Goal: Find specific page/section: Find specific page/section

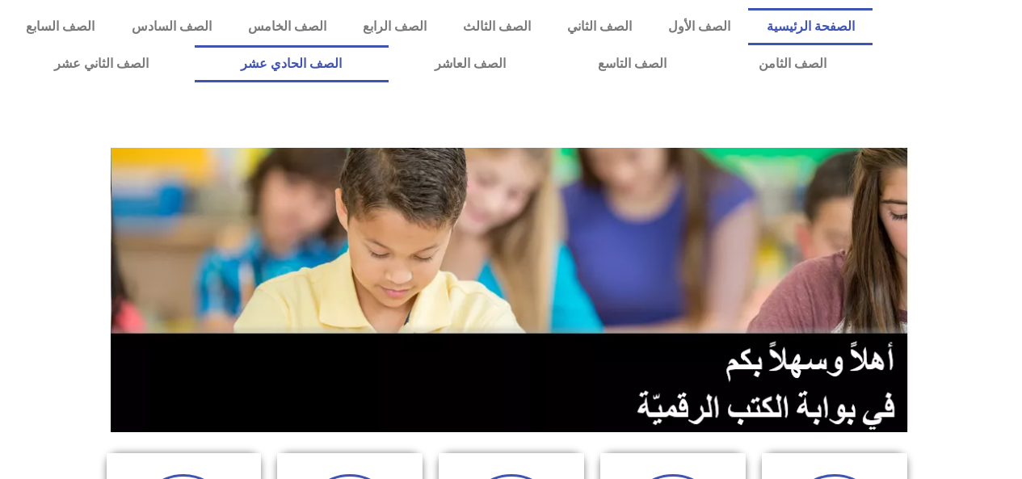
click at [339, 65] on link "الصف الحادي عشر" at bounding box center [291, 63] width 193 height 37
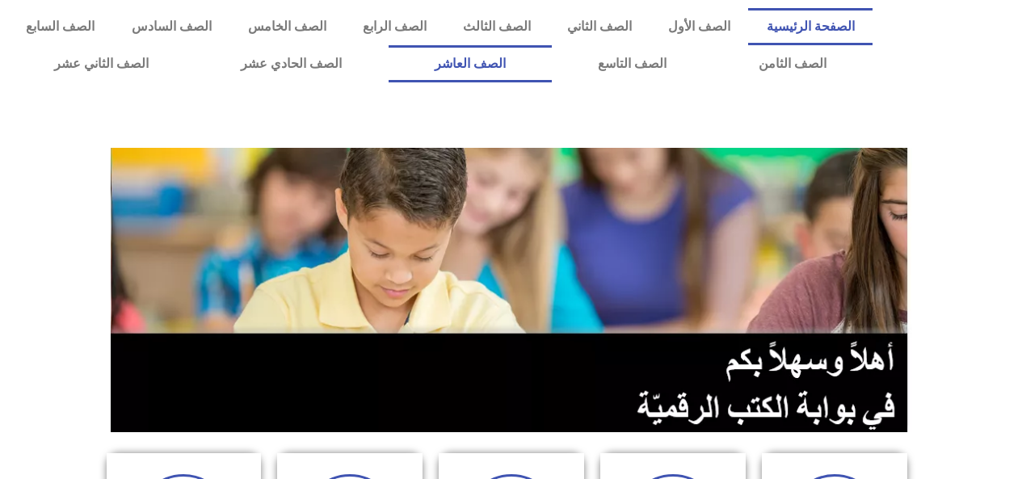
click at [549, 81] on link "الصف العاشر" at bounding box center [470, 63] width 163 height 37
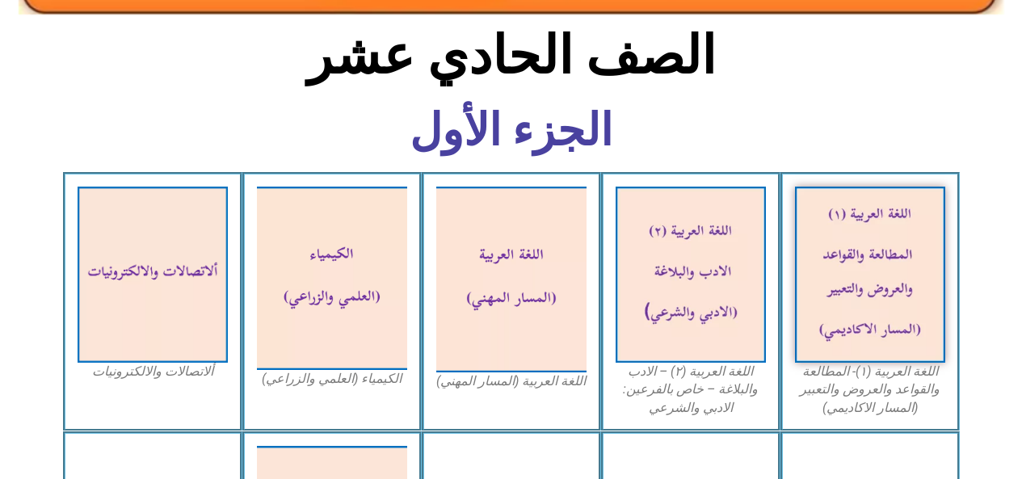
scroll to position [390, 0]
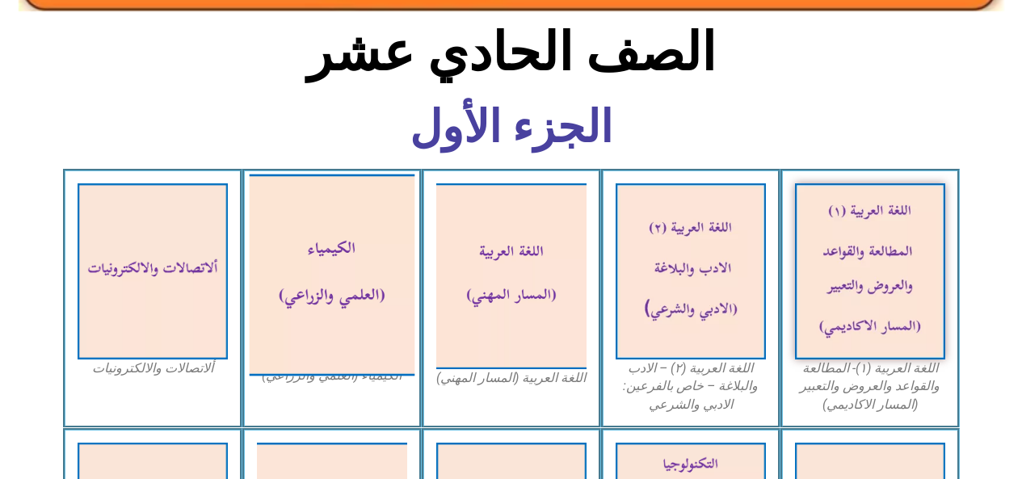
click at [376, 330] on img at bounding box center [332, 275] width 166 height 202
click at [395, 316] on img at bounding box center [332, 275] width 166 height 202
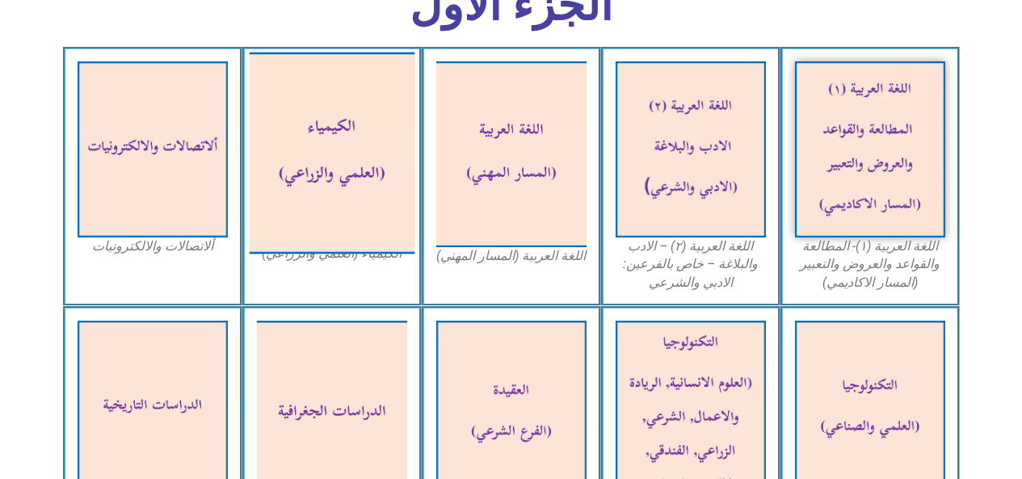
scroll to position [517, 0]
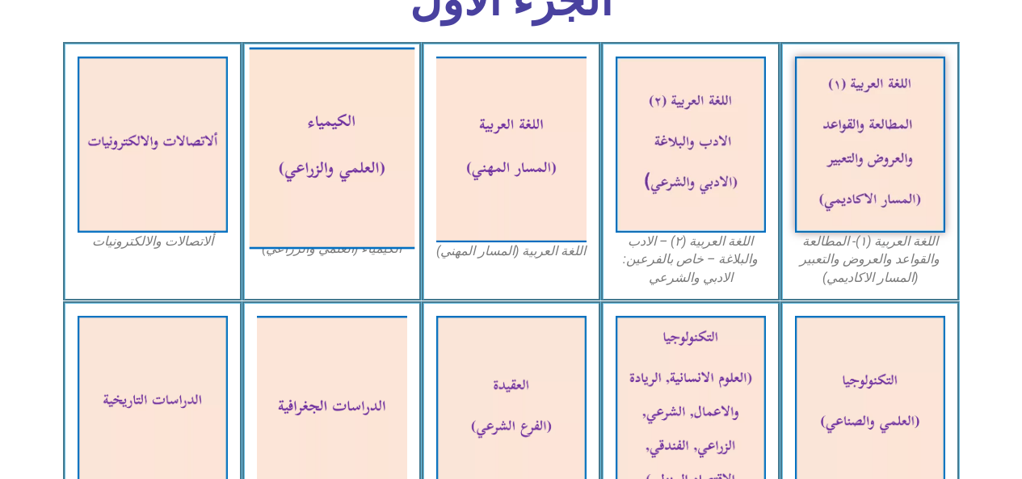
click at [389, 210] on img at bounding box center [332, 148] width 166 height 202
click at [843, 175] on img at bounding box center [870, 145] width 150 height 176
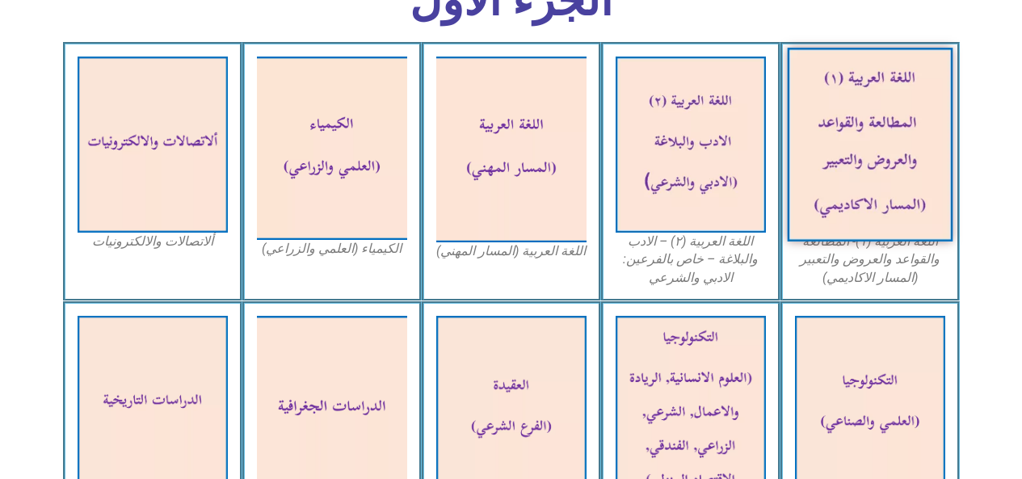
click at [848, 203] on img at bounding box center [870, 145] width 166 height 194
click at [864, 201] on img at bounding box center [870, 145] width 166 height 194
click at [301, 195] on img at bounding box center [332, 148] width 150 height 183
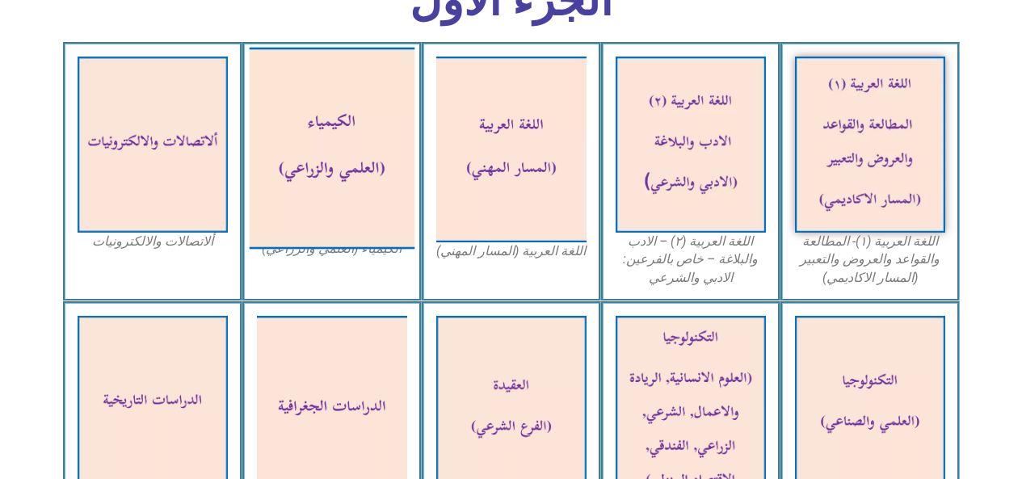
click at [301, 195] on img at bounding box center [332, 148] width 166 height 202
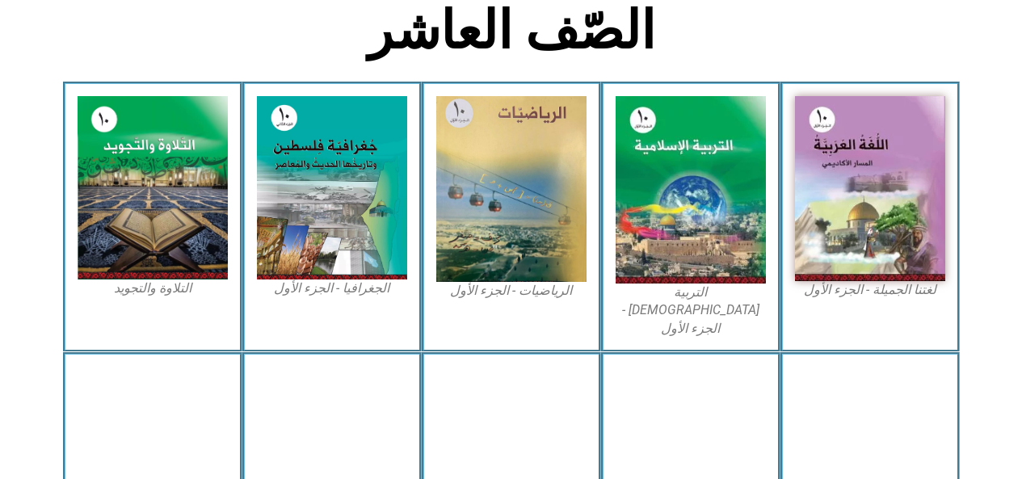
scroll to position [424, 0]
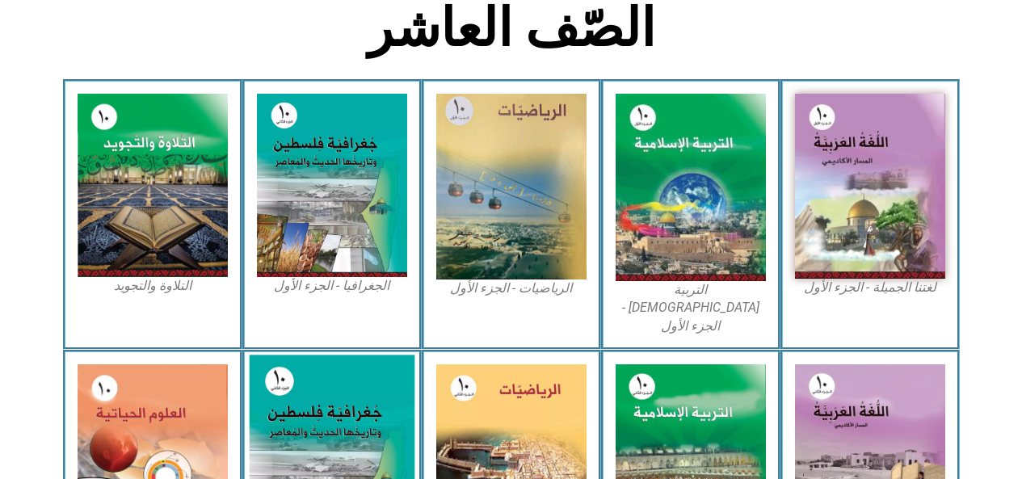
click at [330, 388] on img at bounding box center [332, 458] width 166 height 207
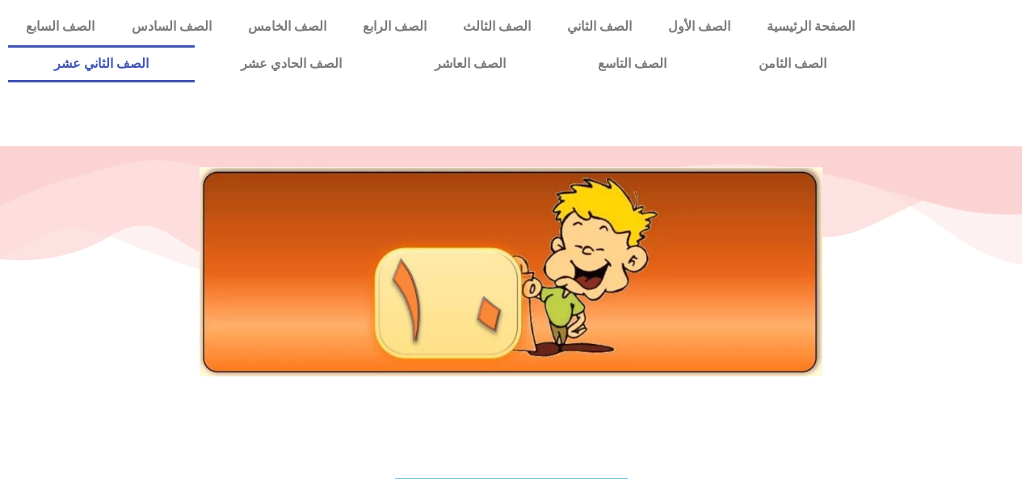
click at [133, 59] on link "الصف الثاني عشر" at bounding box center [101, 63] width 187 height 37
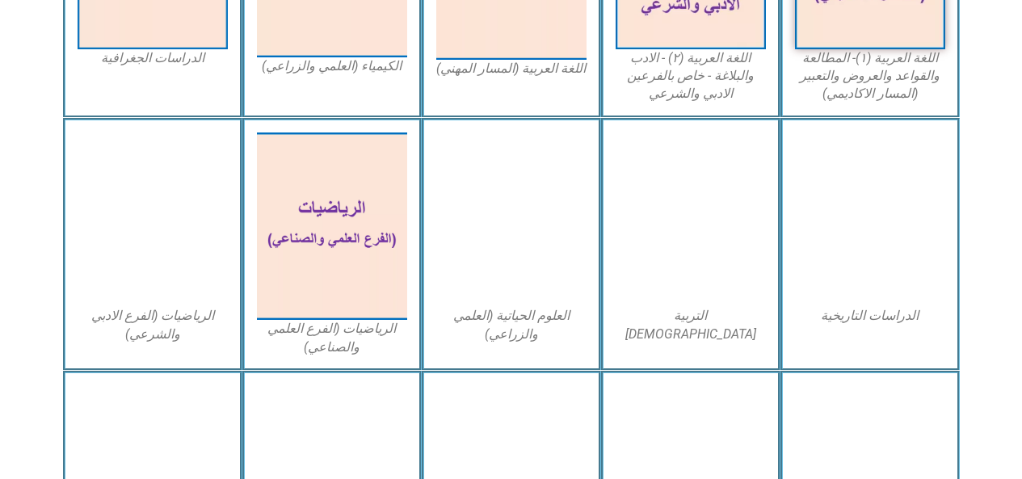
scroll to position [642, 0]
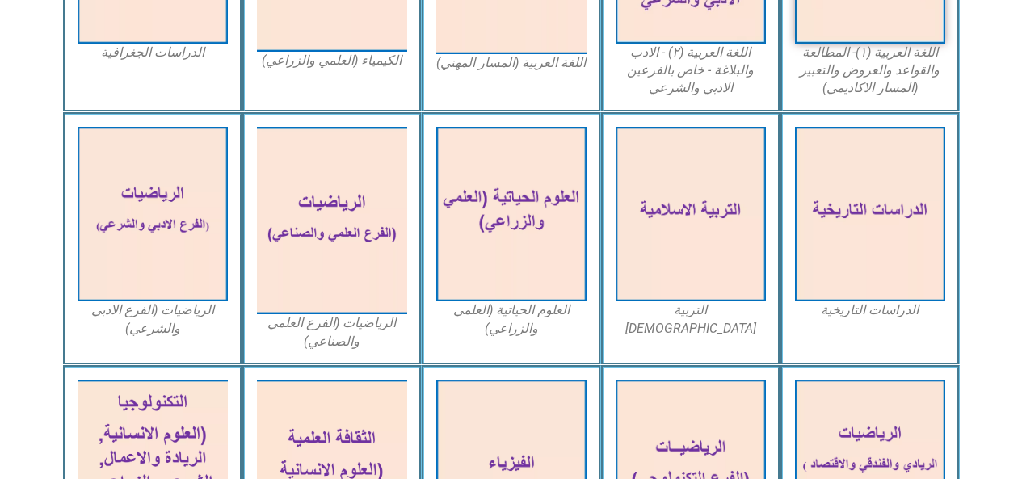
click at [309, 225] on img at bounding box center [332, 221] width 150 height 188
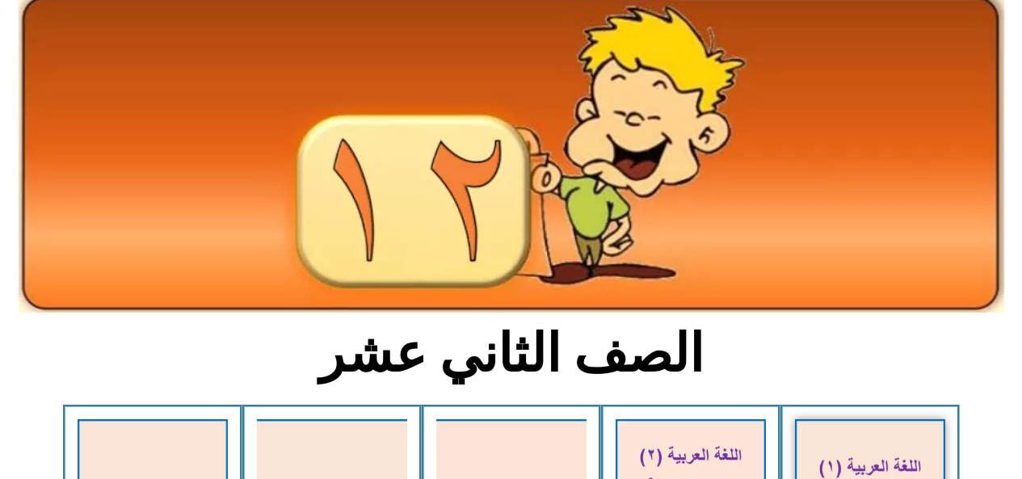
scroll to position [0, 0]
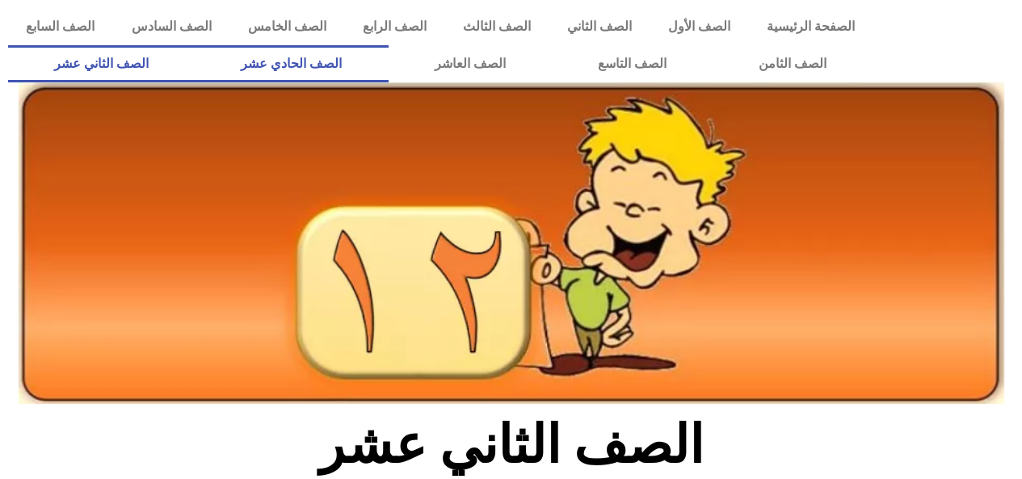
click at [381, 61] on link "الصف الحادي عشر" at bounding box center [291, 63] width 193 height 37
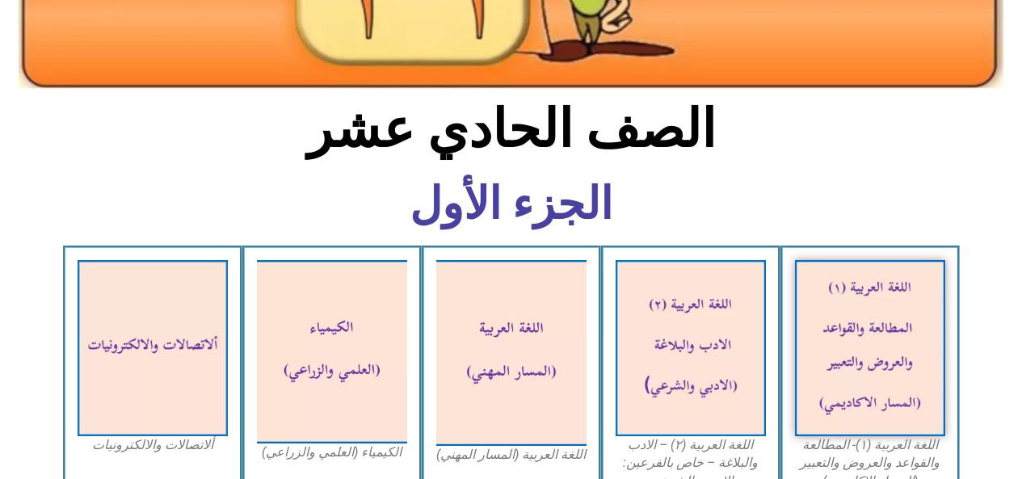
scroll to position [317, 0]
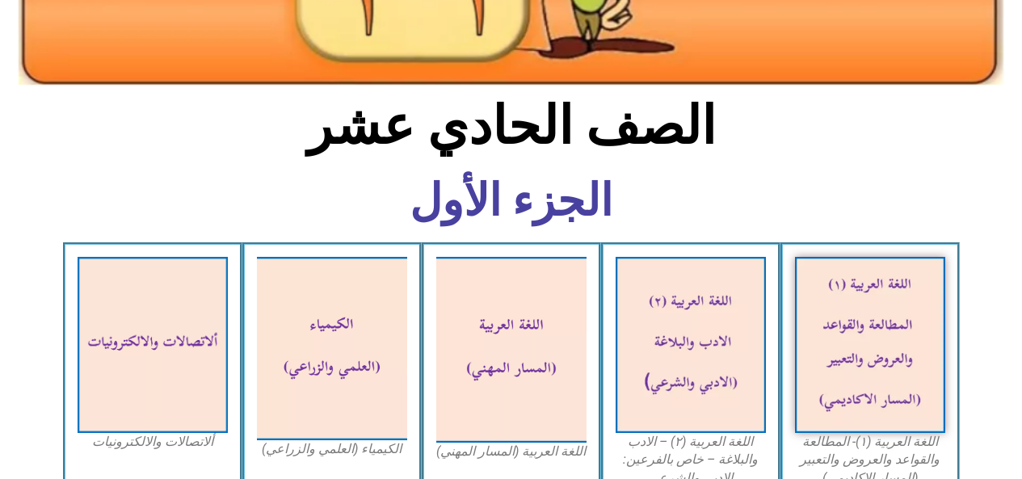
click at [378, 381] on img at bounding box center [332, 348] width 150 height 183
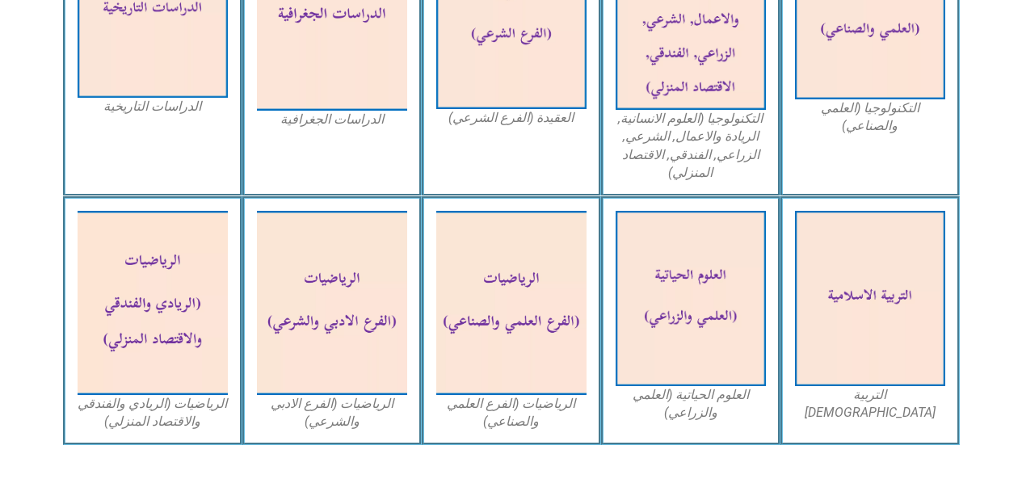
scroll to position [915, 0]
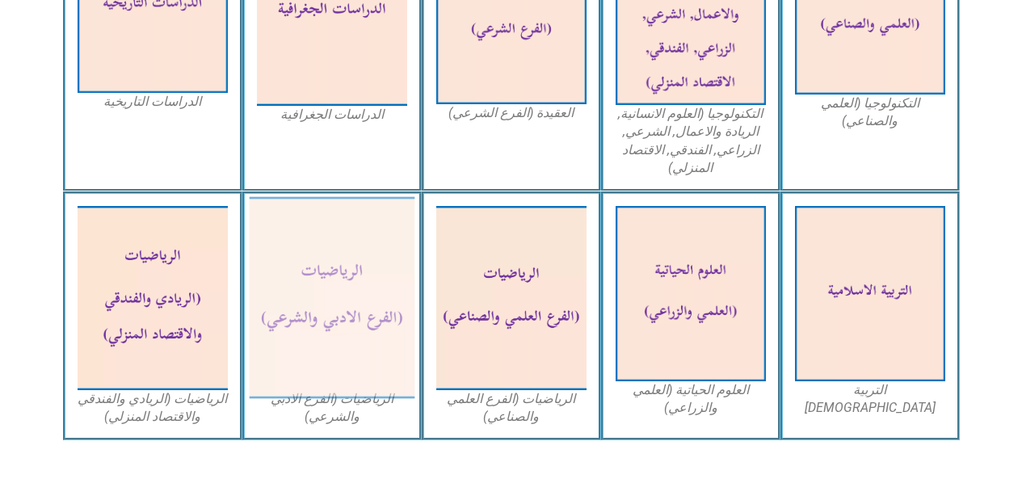
click at [389, 374] on img at bounding box center [332, 298] width 166 height 202
click at [519, 328] on img at bounding box center [511, 297] width 150 height 183
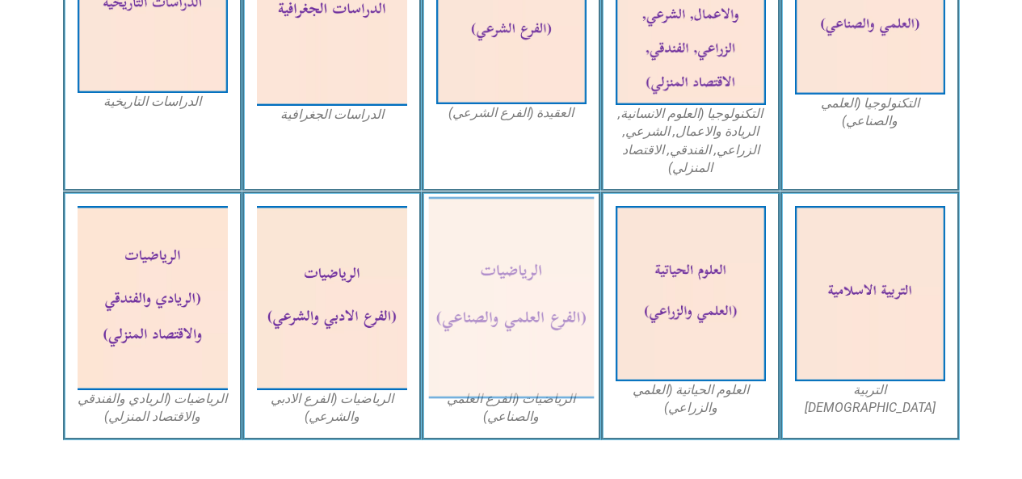
click at [545, 343] on img at bounding box center [511, 298] width 166 height 202
click at [543, 359] on img at bounding box center [511, 298] width 166 height 202
click at [545, 365] on img at bounding box center [511, 298] width 166 height 202
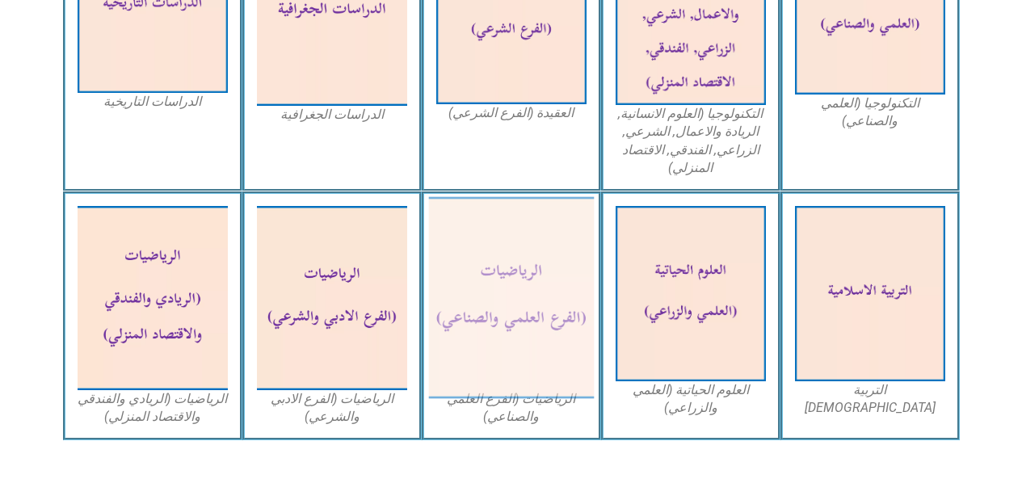
click at [546, 363] on img at bounding box center [511, 298] width 166 height 202
click at [553, 347] on img at bounding box center [511, 298] width 166 height 202
click at [558, 340] on img at bounding box center [511, 298] width 166 height 202
click at [558, 347] on img at bounding box center [511, 298] width 166 height 202
click at [556, 351] on img at bounding box center [511, 298] width 166 height 202
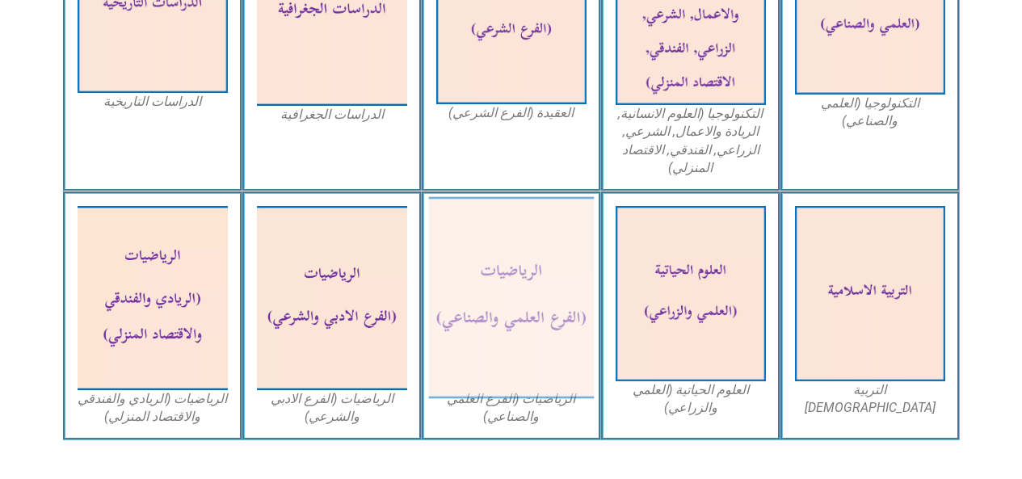
click at [552, 348] on img at bounding box center [511, 298] width 166 height 202
click at [556, 355] on img at bounding box center [511, 298] width 166 height 202
click at [562, 362] on img at bounding box center [511, 298] width 166 height 202
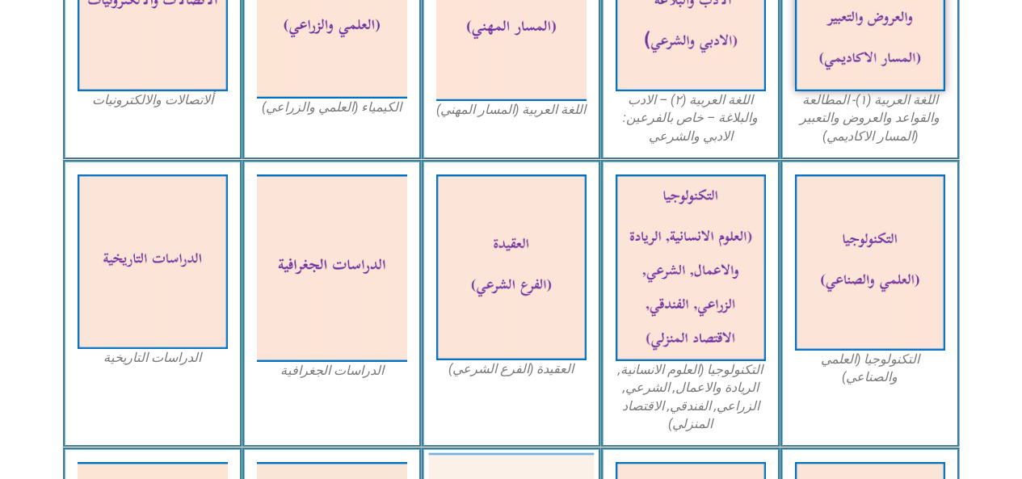
scroll to position [586, 0]
